Goal: Task Accomplishment & Management: Use online tool/utility

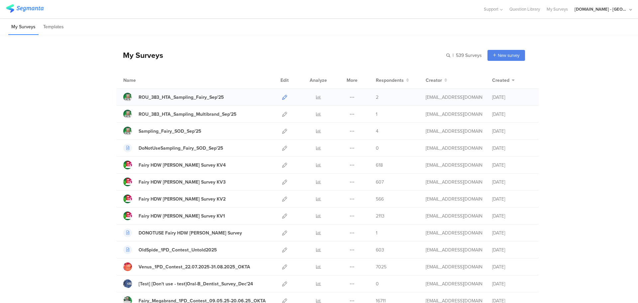
click at [284, 96] on icon at bounding box center [284, 97] width 5 height 5
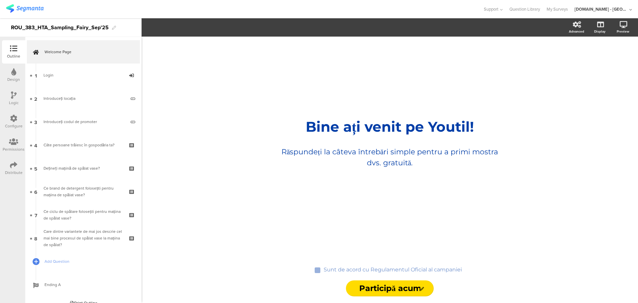
click at [12, 145] on icon at bounding box center [13, 141] width 9 height 7
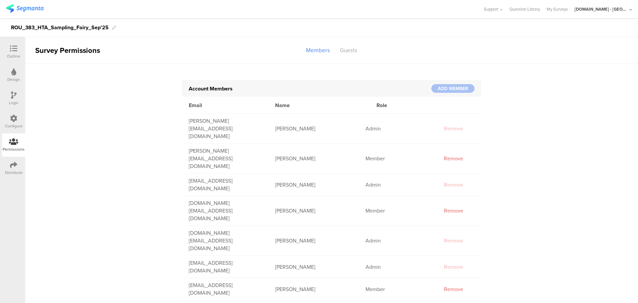
click at [13, 166] on icon at bounding box center [13, 164] width 7 height 7
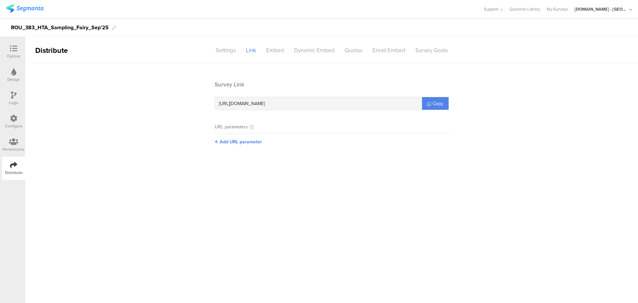
click at [14, 97] on icon at bounding box center [14, 94] width 6 height 7
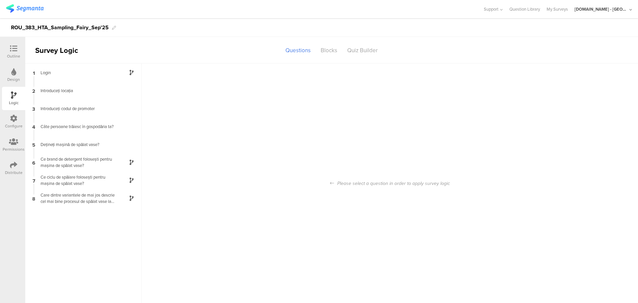
click at [7, 75] on div "Design" at bounding box center [13, 74] width 23 height 23
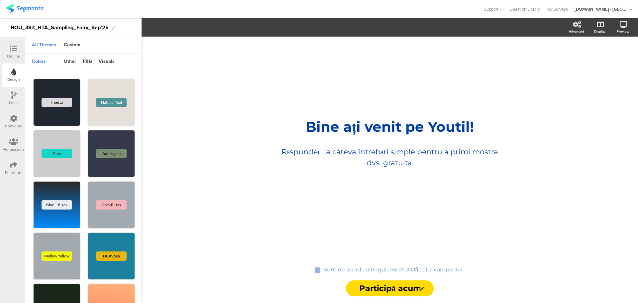
click at [11, 124] on div "Configure" at bounding box center [14, 126] width 18 height 6
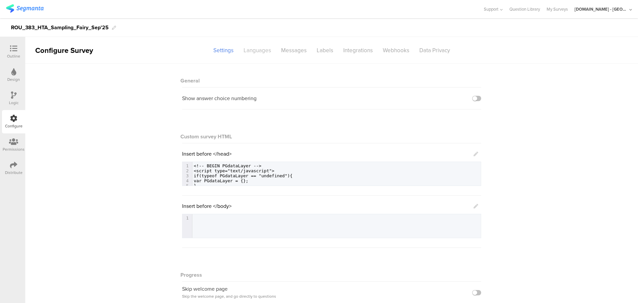
click at [248, 52] on div "Languages" at bounding box center [258, 51] width 38 height 12
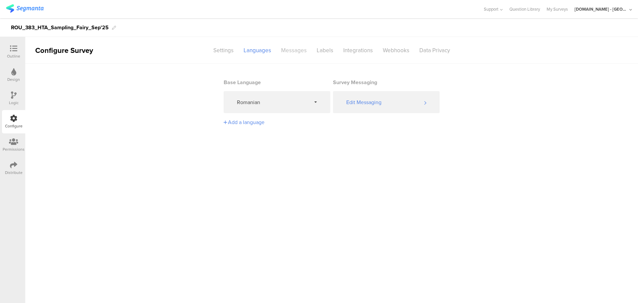
click at [287, 49] on div "Messages" at bounding box center [294, 51] width 36 height 12
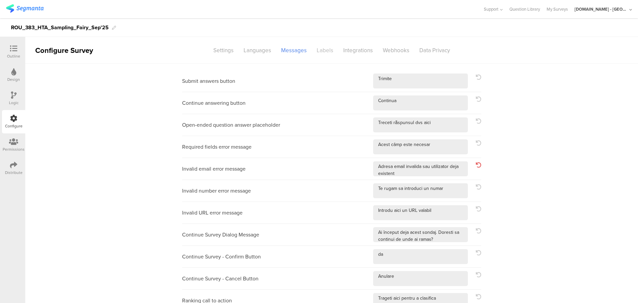
click at [317, 50] on div "Labels" at bounding box center [325, 51] width 27 height 12
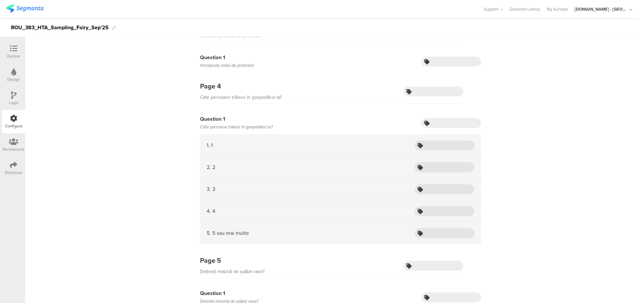
scroll to position [156, 0]
